Goal: Information Seeking & Learning: Check status

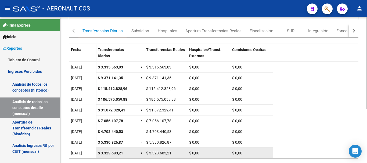
scroll to position [85, 0]
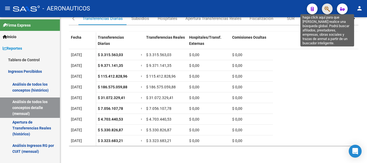
click at [326, 8] on icon "button" at bounding box center [327, 9] width 5 height 6
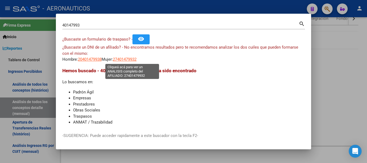
click at [134, 59] on span "27401479932" at bounding box center [125, 59] width 24 height 5
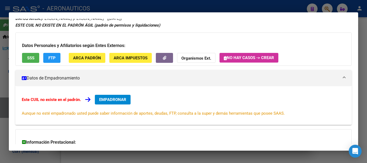
scroll to position [0, 0]
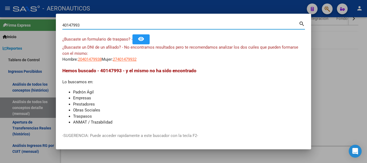
drag, startPoint x: 85, startPoint y: 26, endPoint x: 41, endPoint y: 26, distance: 44.9
click at [41, 26] on div "40147993 Buscar (apellido, dni, cuil, nro traspaso, cuit, obra social) search ¿…" at bounding box center [183, 81] width 367 height 163
type input "33495502"
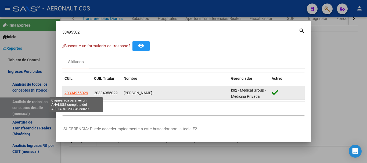
click at [79, 92] on span "20334955029" at bounding box center [77, 93] width 24 height 4
type textarea "20334955029"
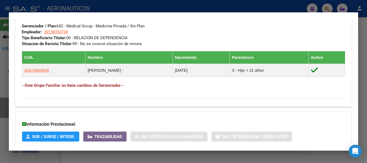
scroll to position [269, 0]
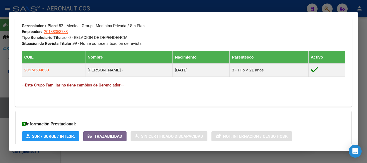
click at [308, 119] on div "Información Prestacional: SUR / SURGE / INTEGR. Trazabilidad Sin Certificado Di…" at bounding box center [183, 136] width 337 height 51
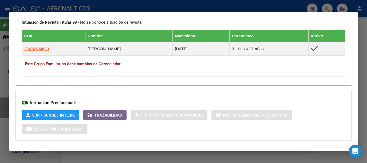
scroll to position [316, 0]
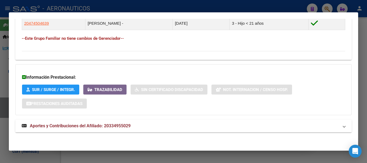
click at [343, 127] on span at bounding box center [344, 126] width 2 height 6
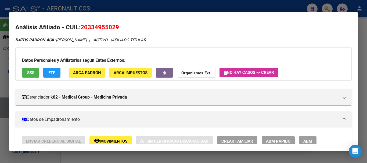
scroll to position [0, 0]
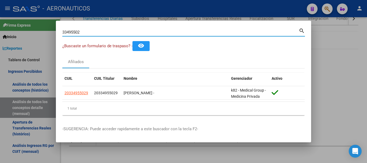
drag, startPoint x: 81, startPoint y: 31, endPoint x: 47, endPoint y: 32, distance: 34.2
click at [47, 32] on div "33495502 Buscar (apellido, dni, cuil, nro traspaso, cuit, obra social) search ¿…" at bounding box center [183, 81] width 367 height 163
type input "40147993"
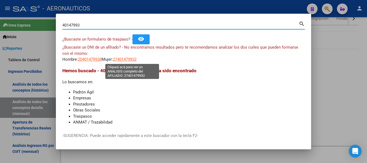
click at [131, 58] on span "27401479932" at bounding box center [125, 59] width 24 height 5
type textarea "27401479932"
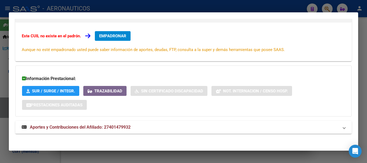
scroll to position [88, 0]
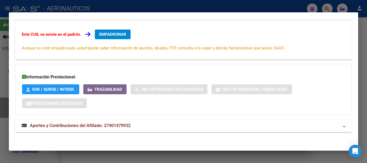
click at [343, 126] on span at bounding box center [344, 126] width 2 height 6
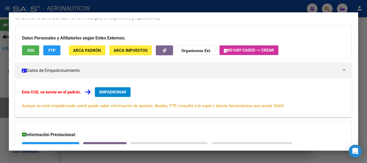
scroll to position [0, 0]
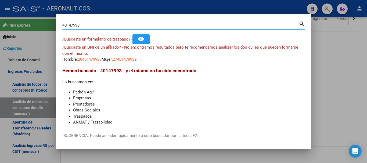
drag, startPoint x: 81, startPoint y: 26, endPoint x: 40, endPoint y: 24, distance: 41.4
click at [40, 24] on div "40147993 Buscar (apellido, dni, cuil, nro traspaso, cuit, obra social) search ¿…" at bounding box center [183, 81] width 367 height 163
type input "20279719"
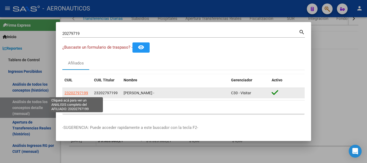
click at [77, 93] on span "23202797199" at bounding box center [77, 93] width 24 height 4
type textarea "23202797199"
